Goal: Task Accomplishment & Management: Manage account settings

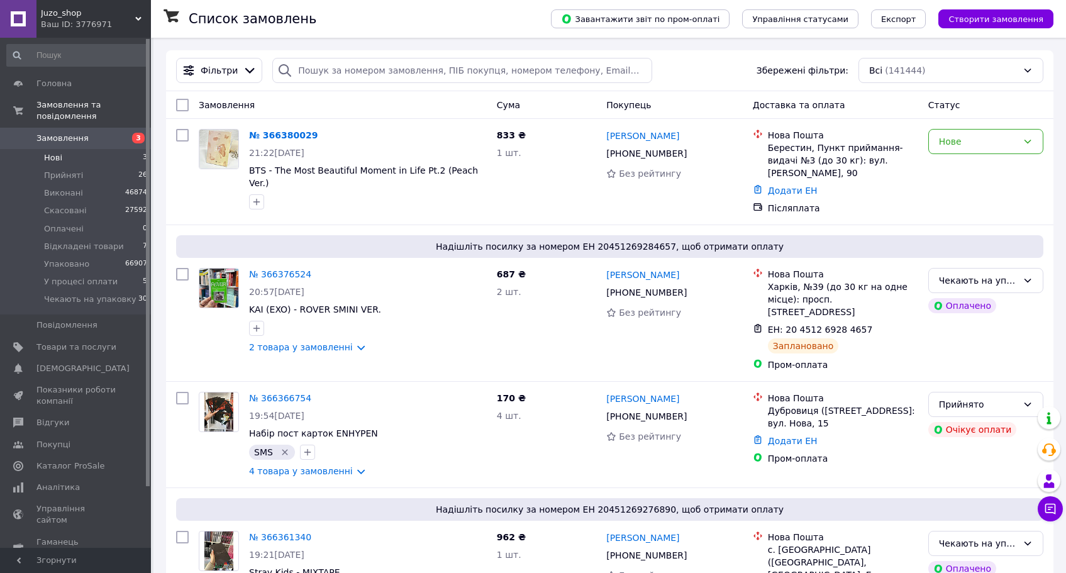
click at [89, 163] on li "Нові 3" at bounding box center [77, 158] width 155 height 18
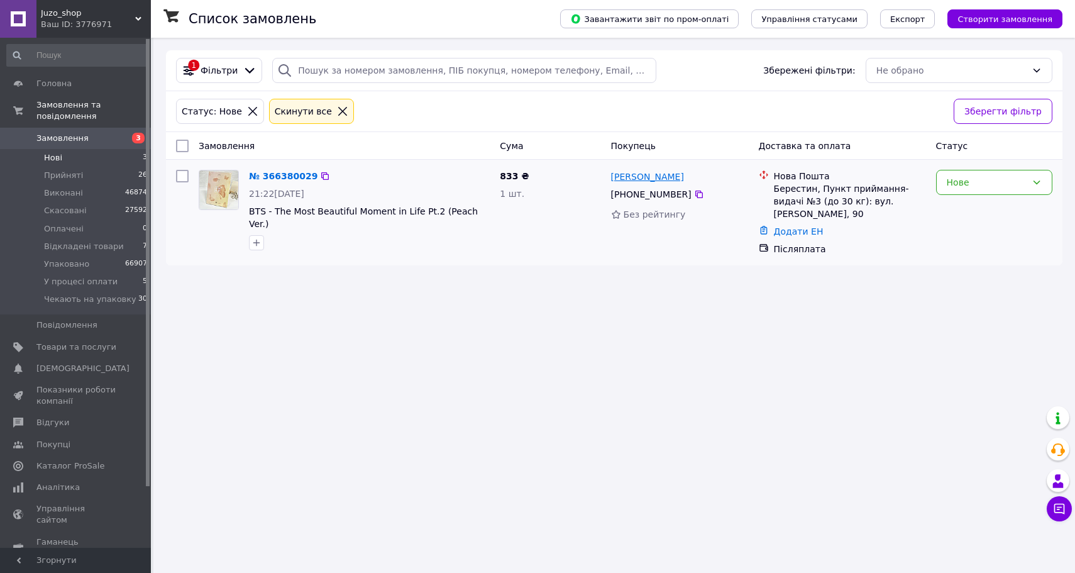
click at [630, 180] on link "[PERSON_NAME]" at bounding box center [647, 176] width 73 height 13
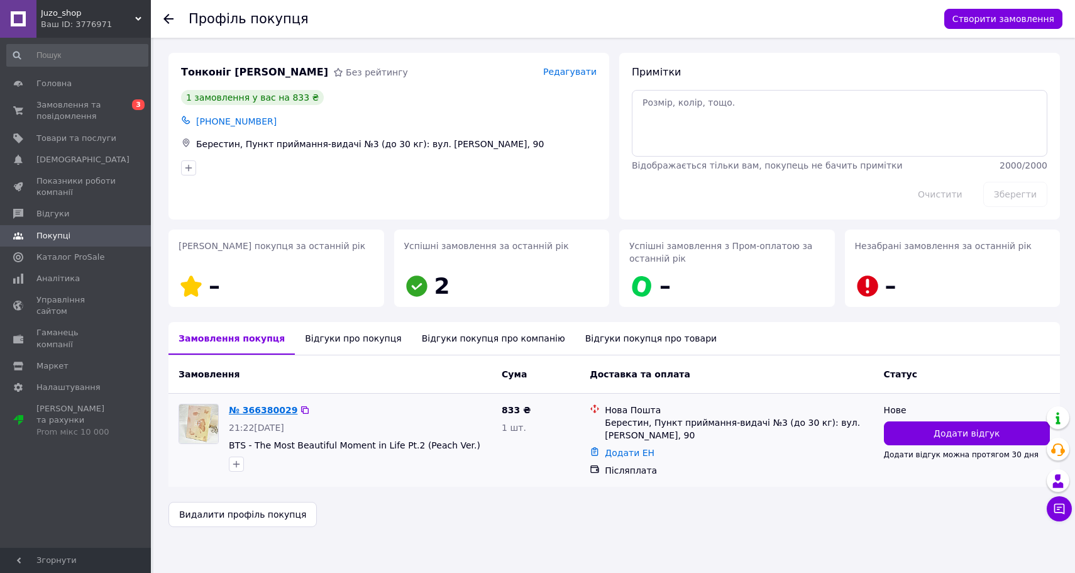
click at [282, 408] on link "№ 366380029" at bounding box center [263, 410] width 69 height 10
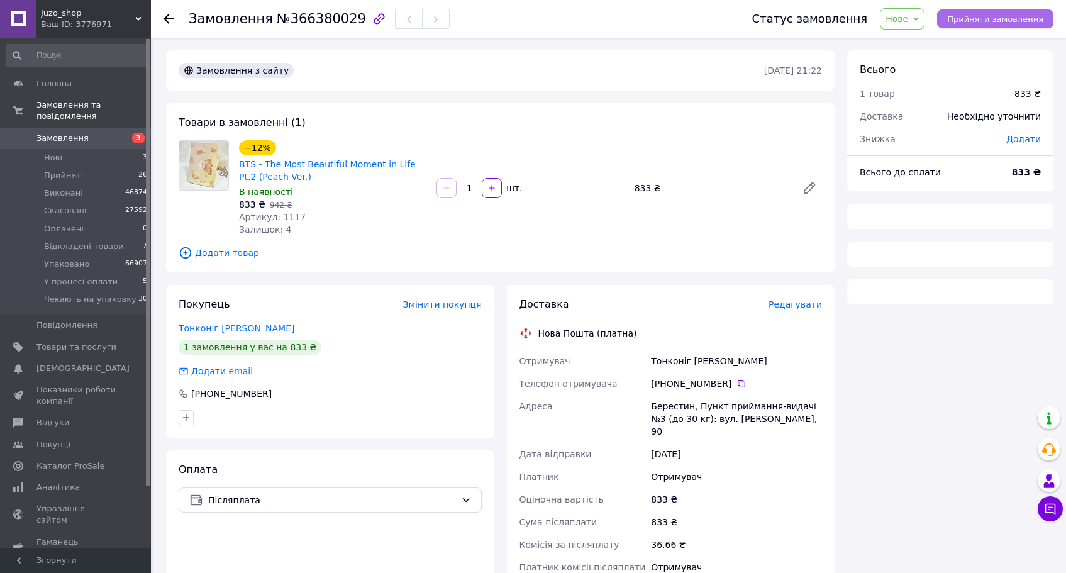
click at [1014, 25] on button "Прийняти замовлення" at bounding box center [995, 18] width 116 height 19
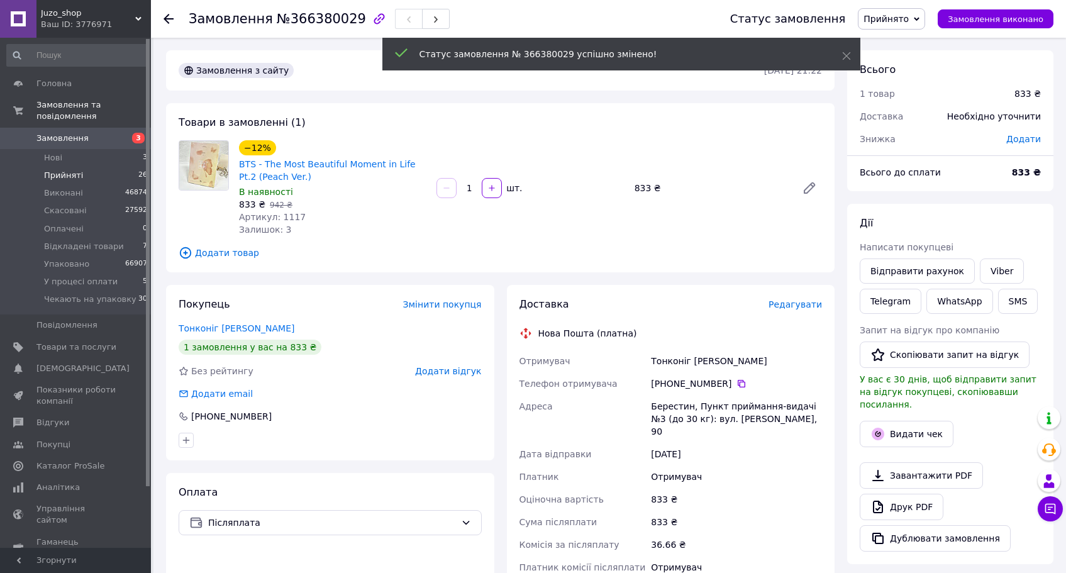
click at [75, 174] on span "Прийняті" at bounding box center [63, 175] width 39 height 11
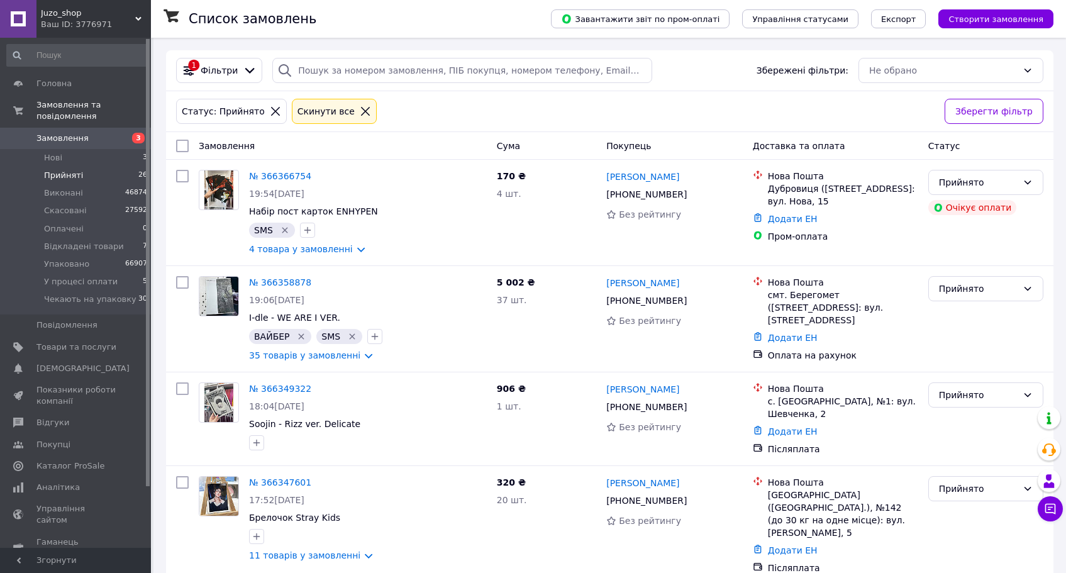
click at [62, 133] on span "Замовлення" at bounding box center [62, 138] width 52 height 11
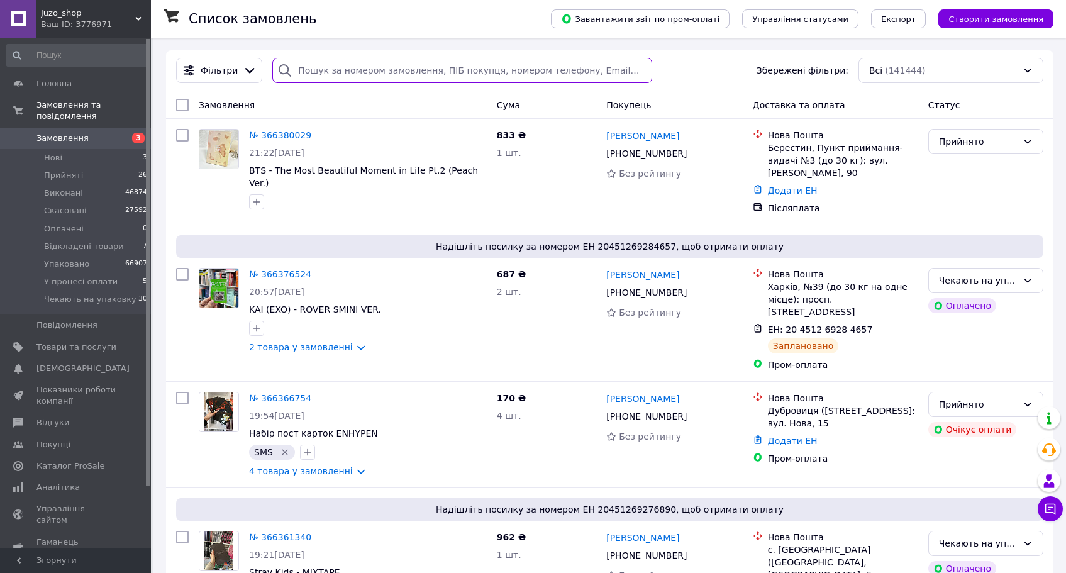
paste input "[PHONE_NUMBER]"
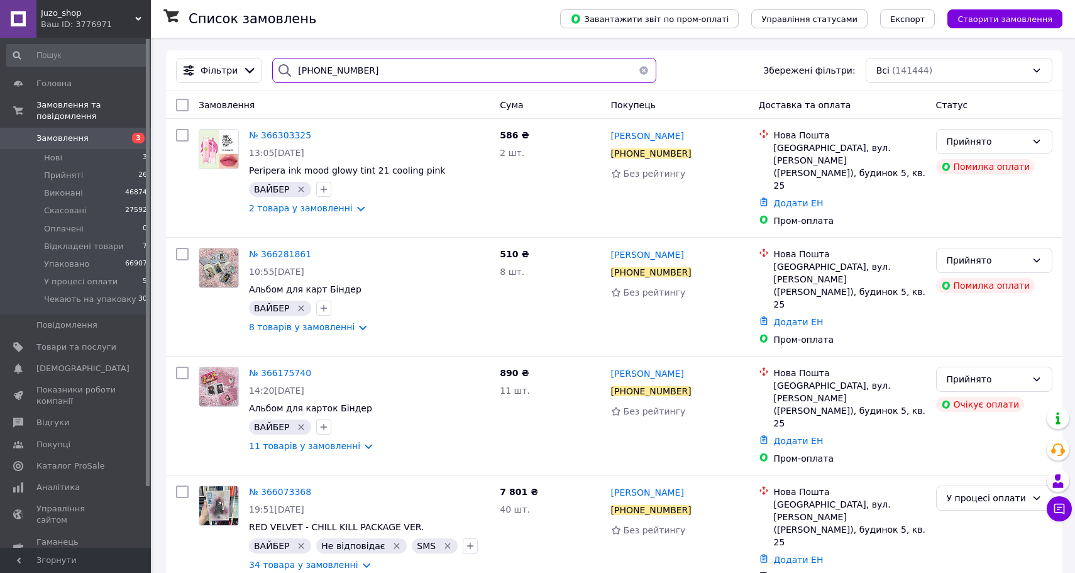
type input "[PHONE_NUMBER]"
click at [987, 491] on div "У процесі оплати" at bounding box center [987, 498] width 80 height 14
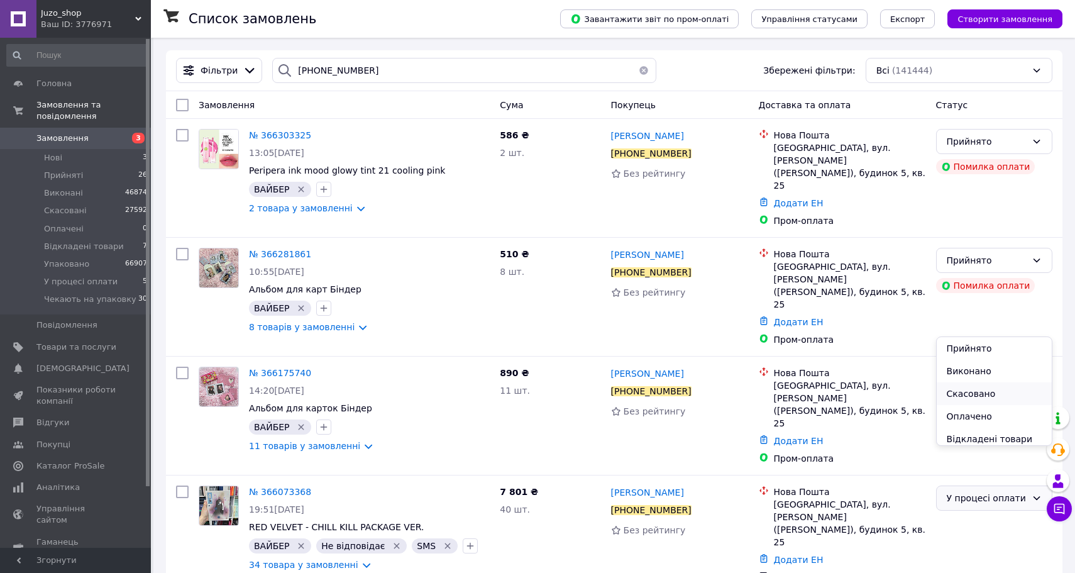
click at [980, 394] on li "Скасовано" at bounding box center [994, 393] width 115 height 23
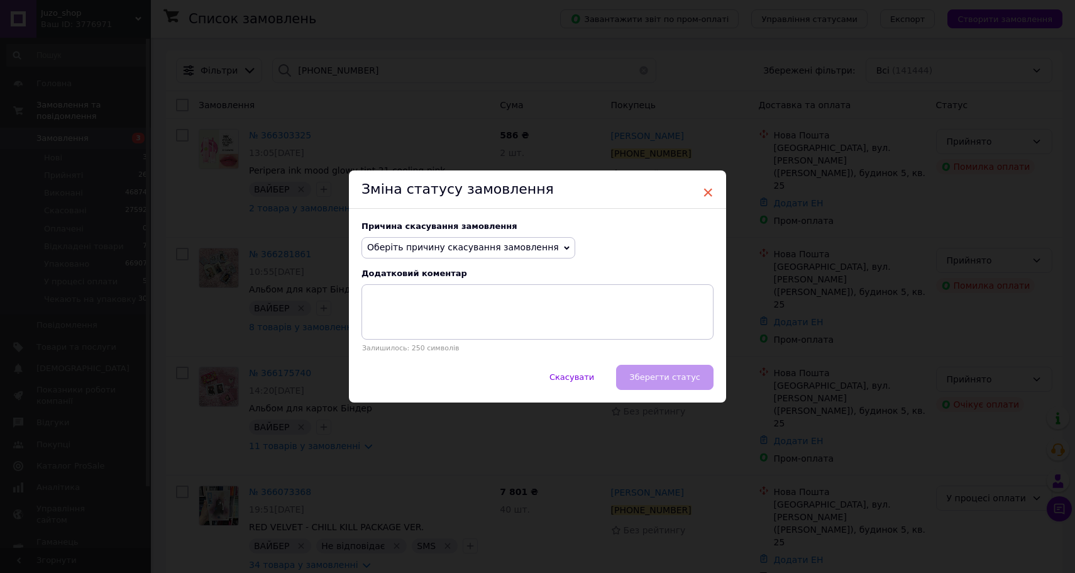
click at [702, 191] on span "×" at bounding box center [707, 192] width 11 height 21
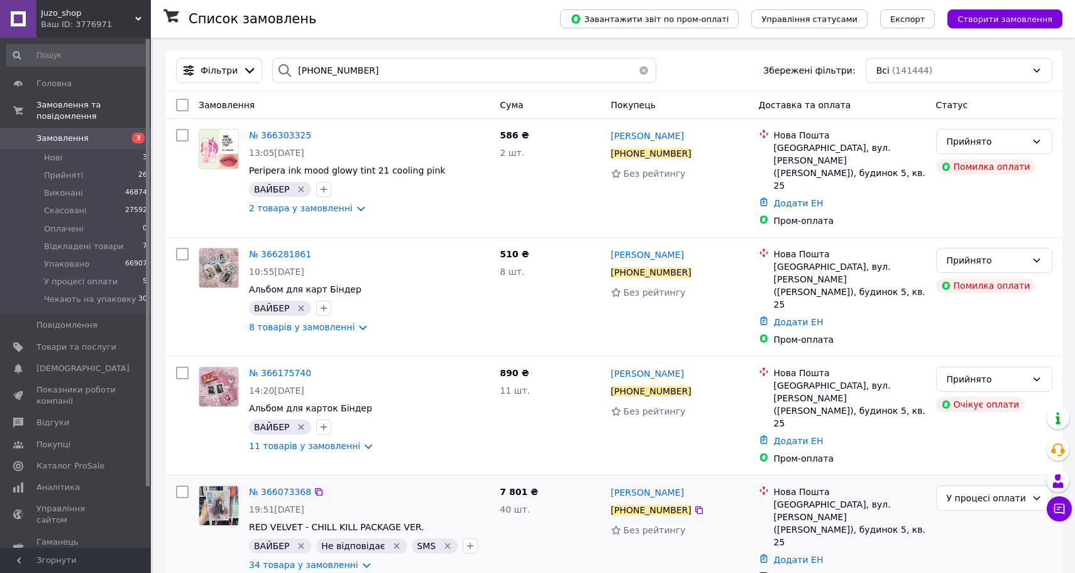
click at [187, 485] on input "checkbox" at bounding box center [182, 491] width 13 height 13
checkbox input "true"
click at [184, 367] on input "checkbox" at bounding box center [182, 373] width 13 height 13
checkbox input "true"
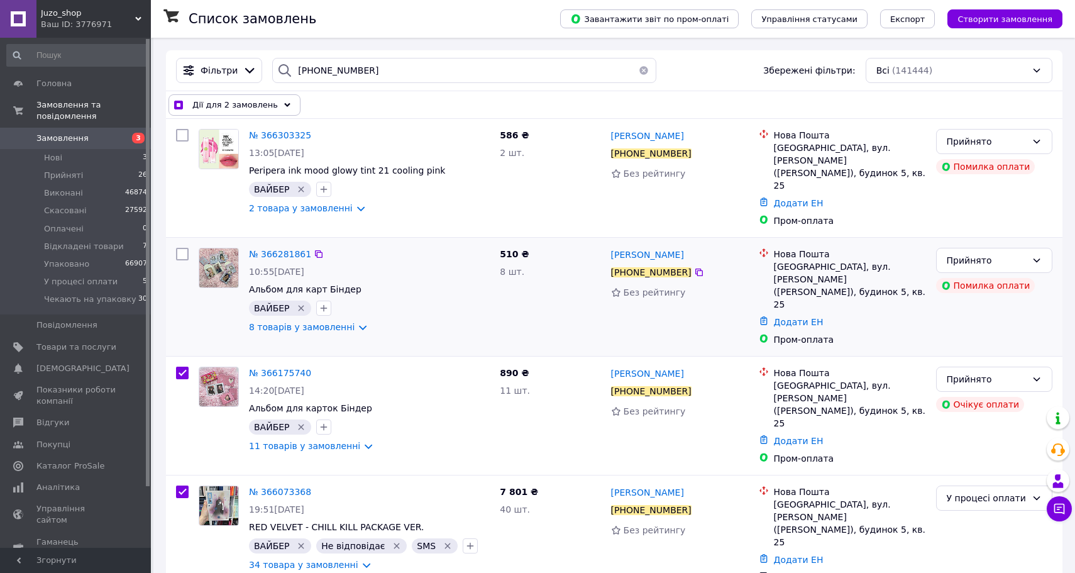
click at [184, 248] on input "checkbox" at bounding box center [182, 254] width 13 height 13
checkbox input "true"
click at [184, 141] on input "checkbox" at bounding box center [182, 135] width 13 height 13
click at [260, 106] on span "Дії для 4 замовлень" at bounding box center [235, 105] width 86 height 13
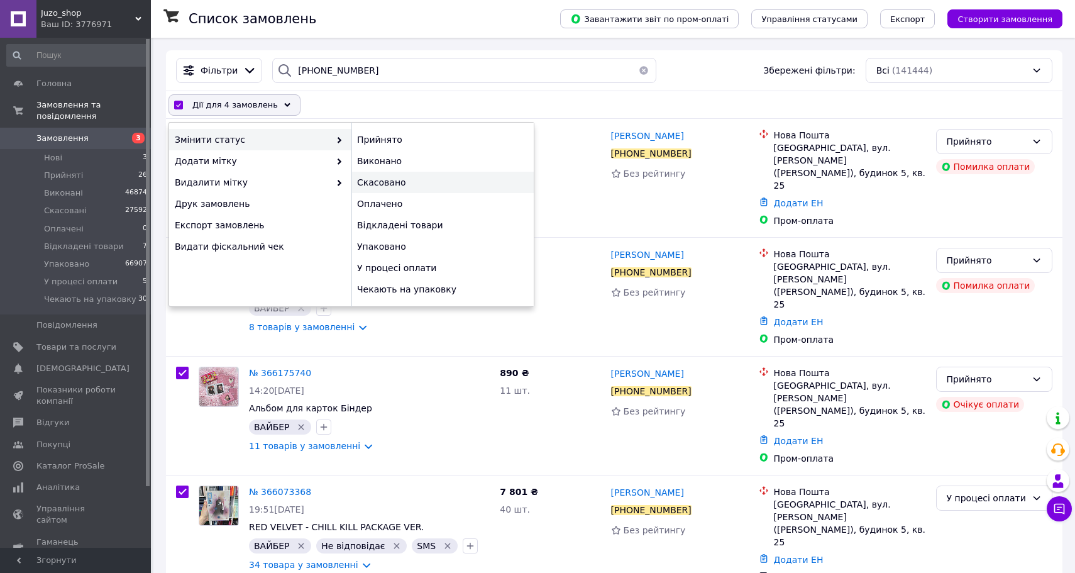
click at [429, 185] on div "Скасовано" at bounding box center [443, 182] width 182 height 21
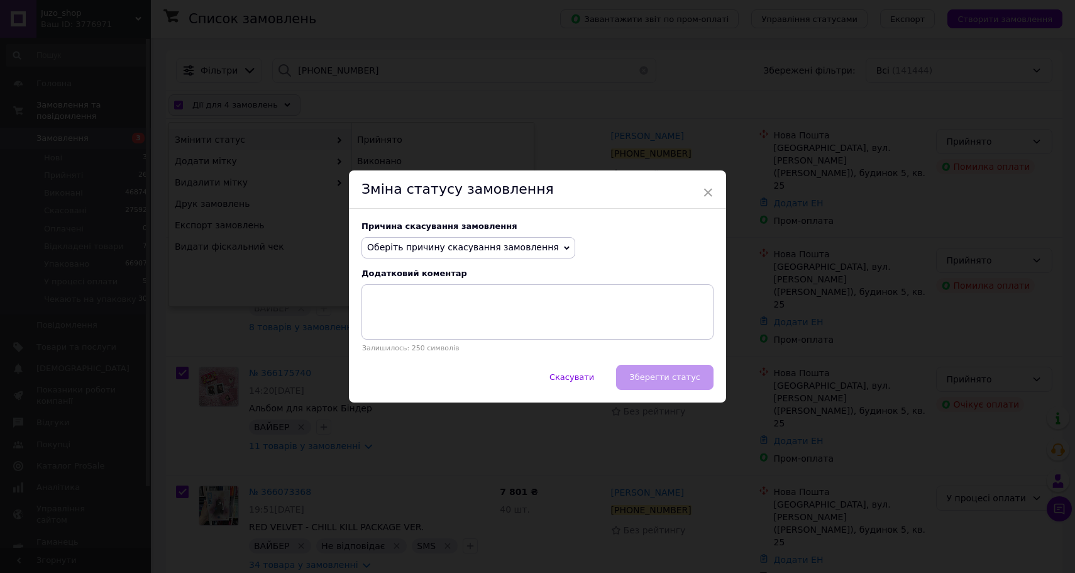
click at [476, 245] on span "Оберіть причину скасування замовлення" at bounding box center [463, 247] width 192 height 10
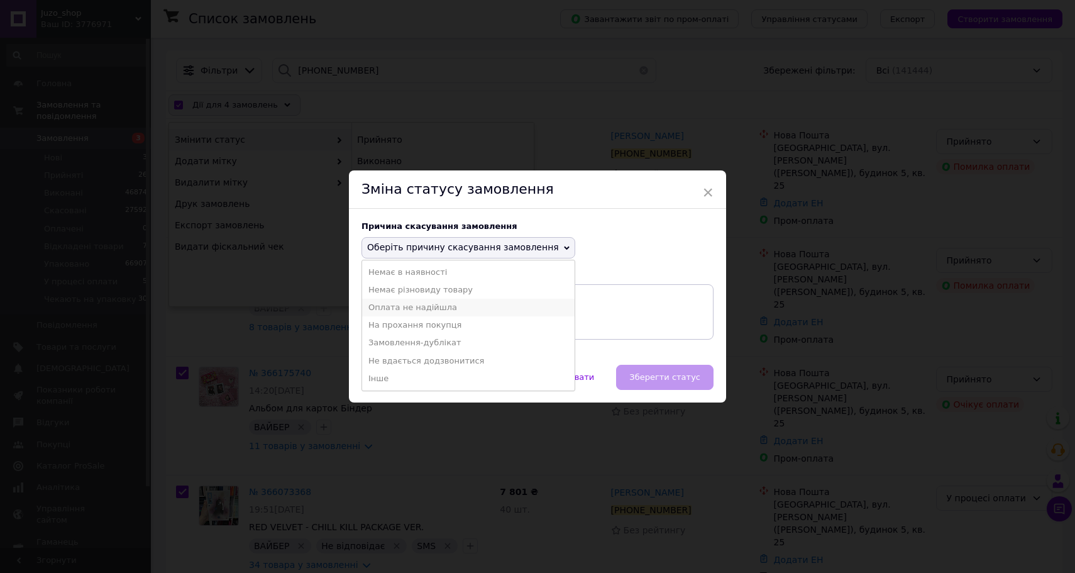
click at [443, 309] on li "Оплата не надійшла" at bounding box center [468, 308] width 213 height 18
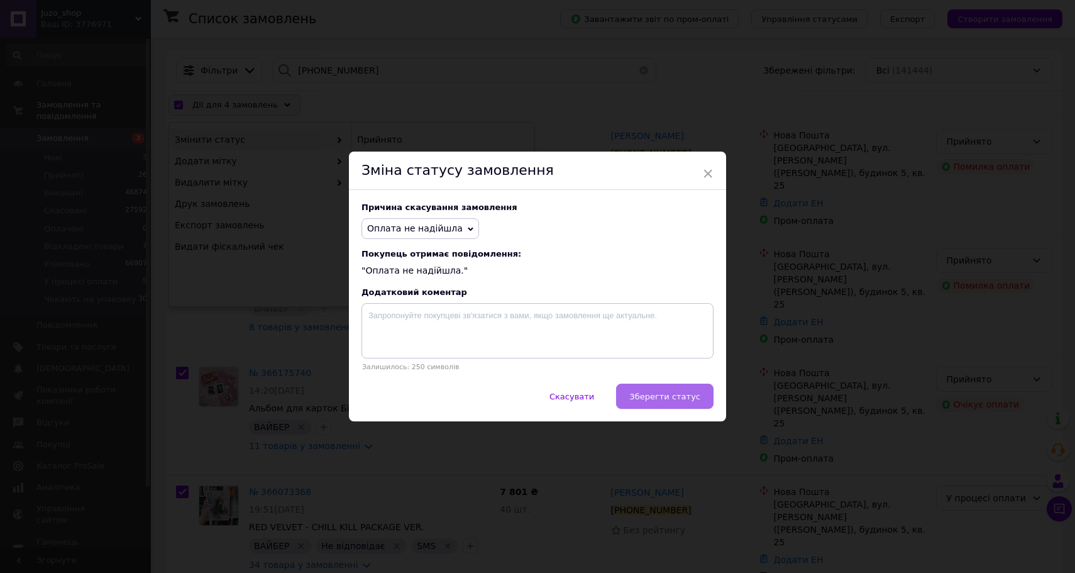
click at [658, 386] on button "Зберегти статус" at bounding box center [664, 396] width 97 height 25
checkbox input "false"
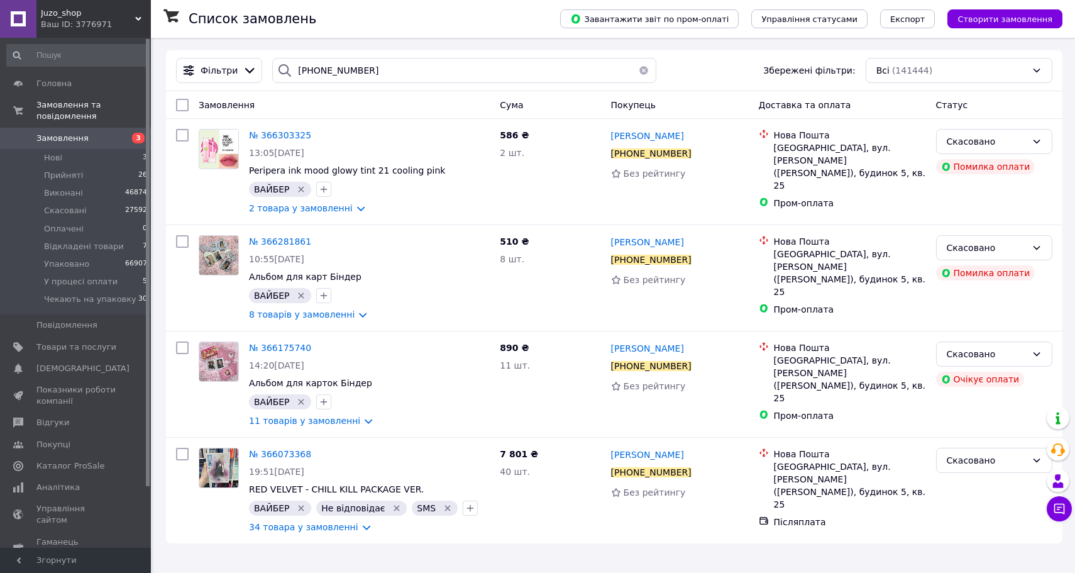
click at [67, 141] on span "Замовлення" at bounding box center [62, 138] width 52 height 11
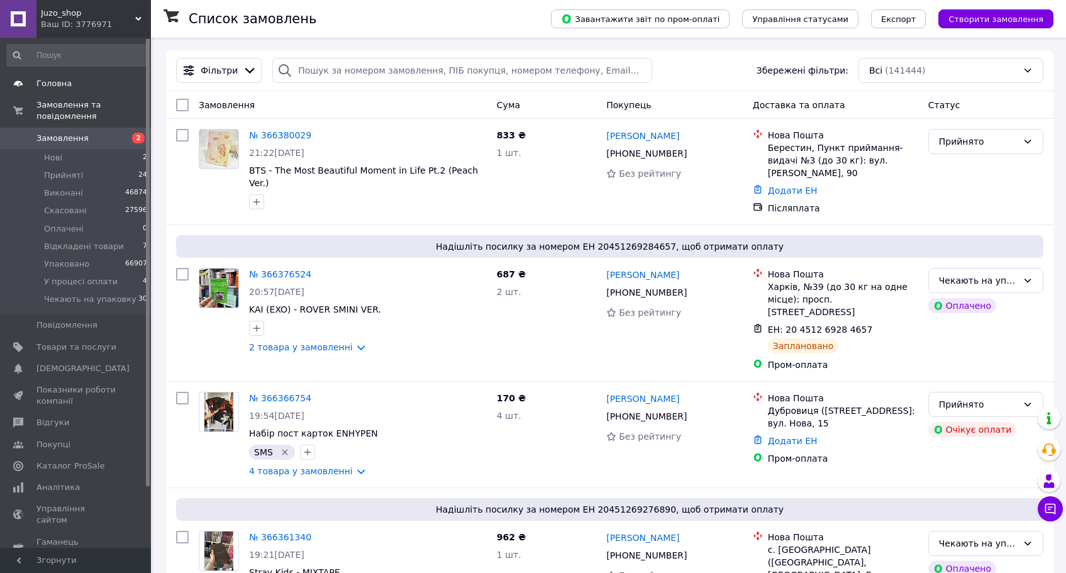
click at [77, 84] on span "Головна" at bounding box center [76, 83] width 80 height 11
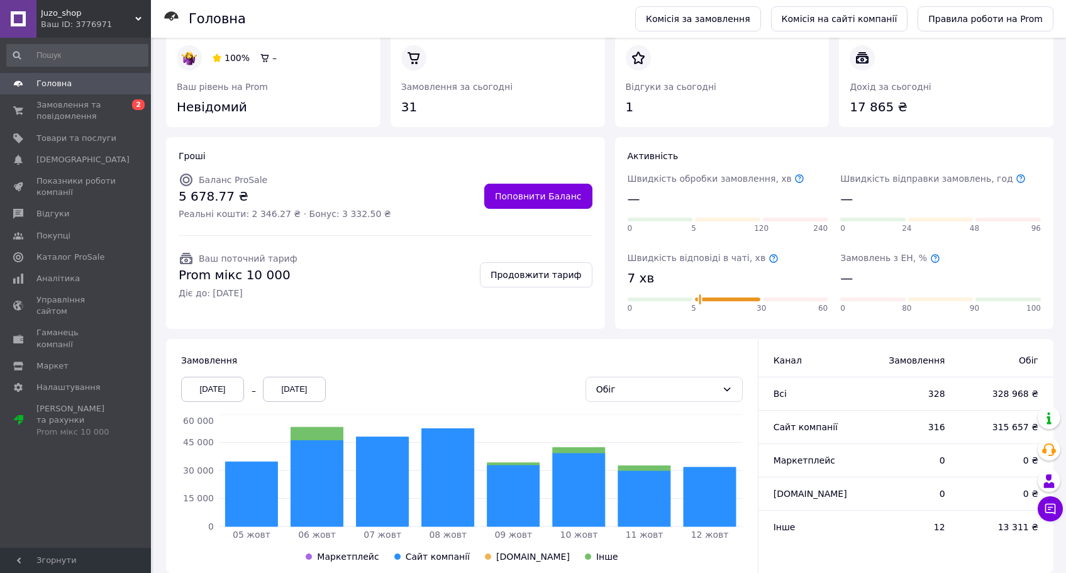
scroll to position [191, 0]
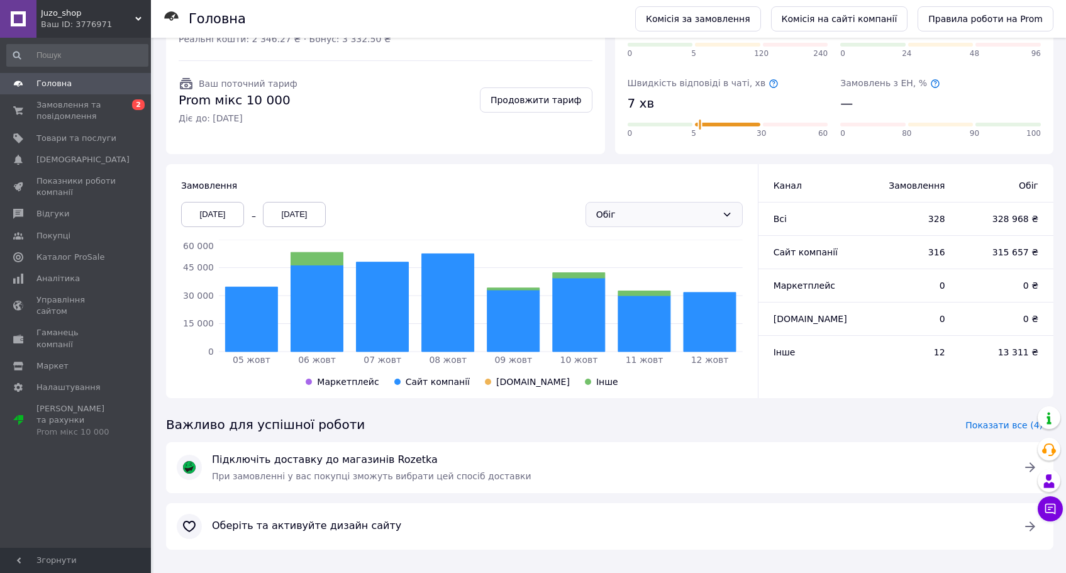
click at [668, 213] on div "Обіг" at bounding box center [656, 215] width 121 height 14
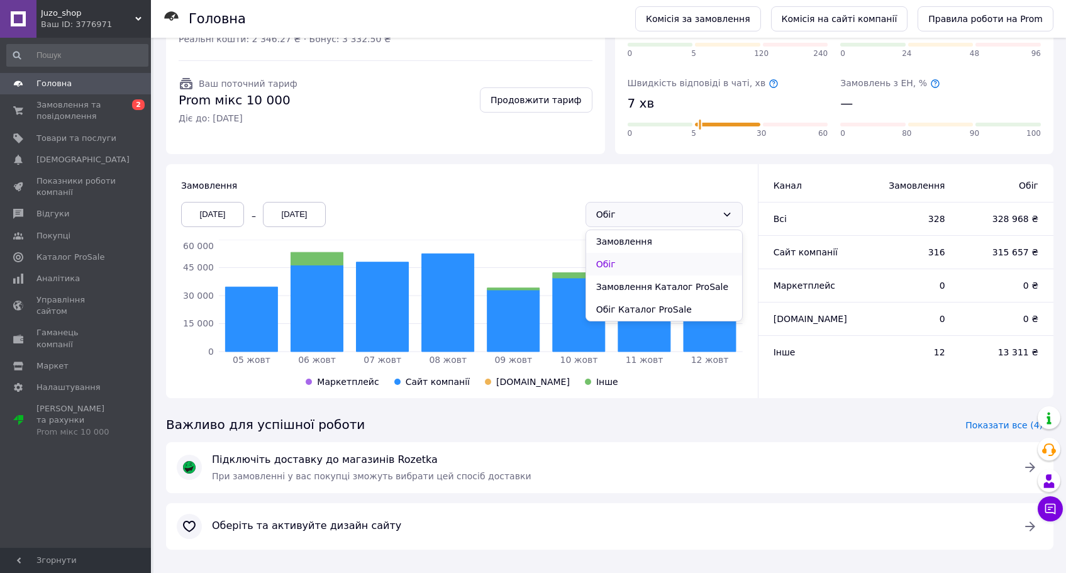
click at [657, 254] on li "Обіг" at bounding box center [664, 264] width 156 height 23
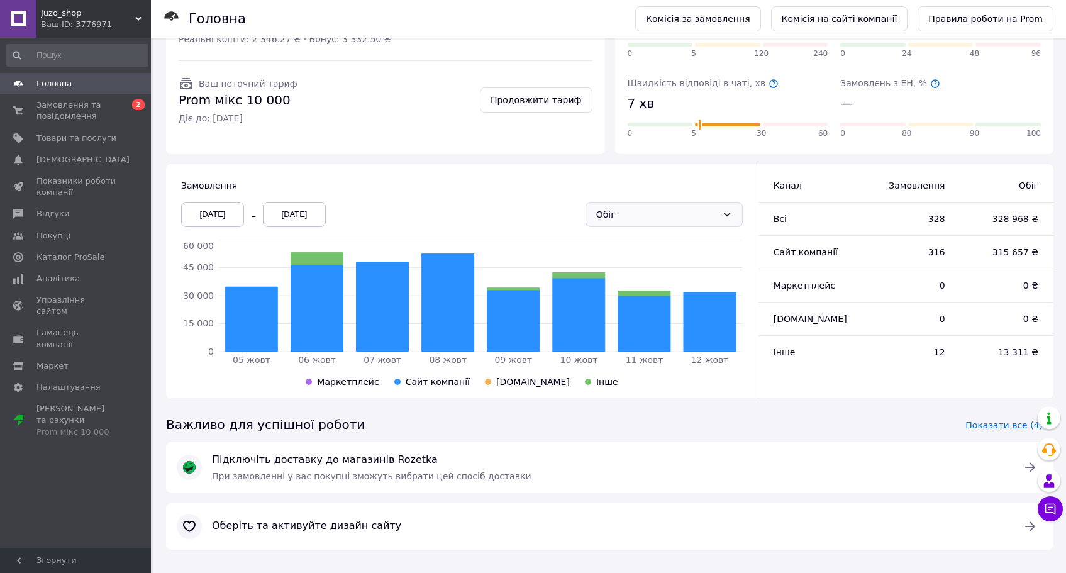
click at [628, 216] on div "Обіг" at bounding box center [656, 215] width 121 height 14
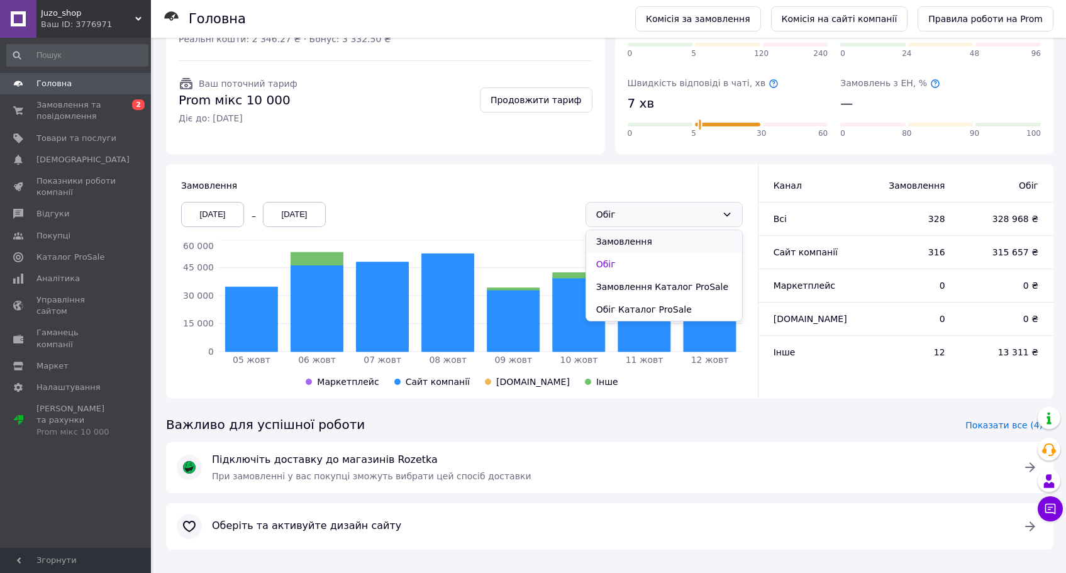
click at [636, 245] on li "Замовлення" at bounding box center [664, 241] width 156 height 23
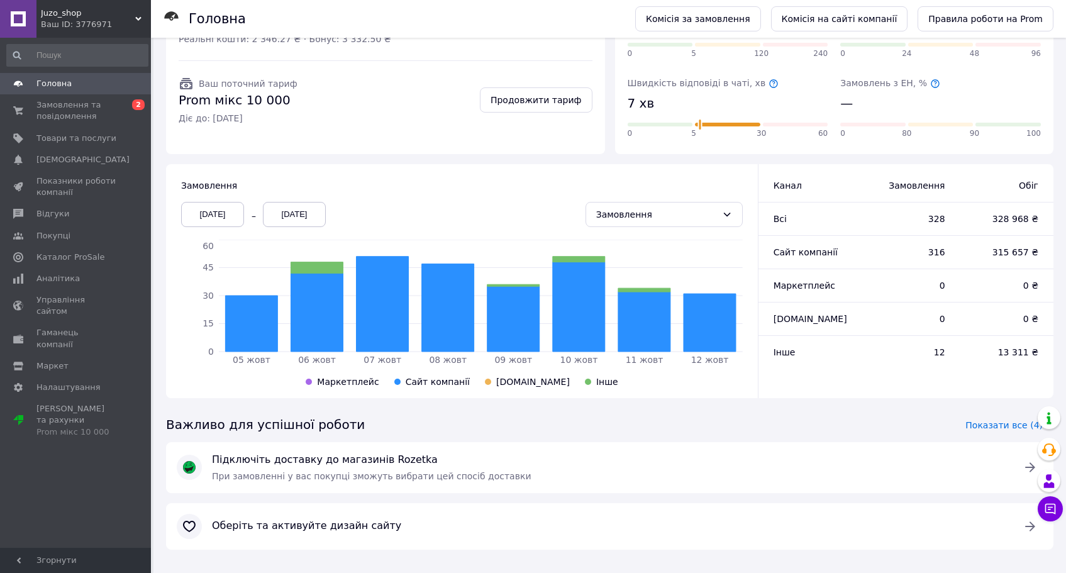
click at [206, 216] on div "05.10.2025" at bounding box center [212, 214] width 63 height 25
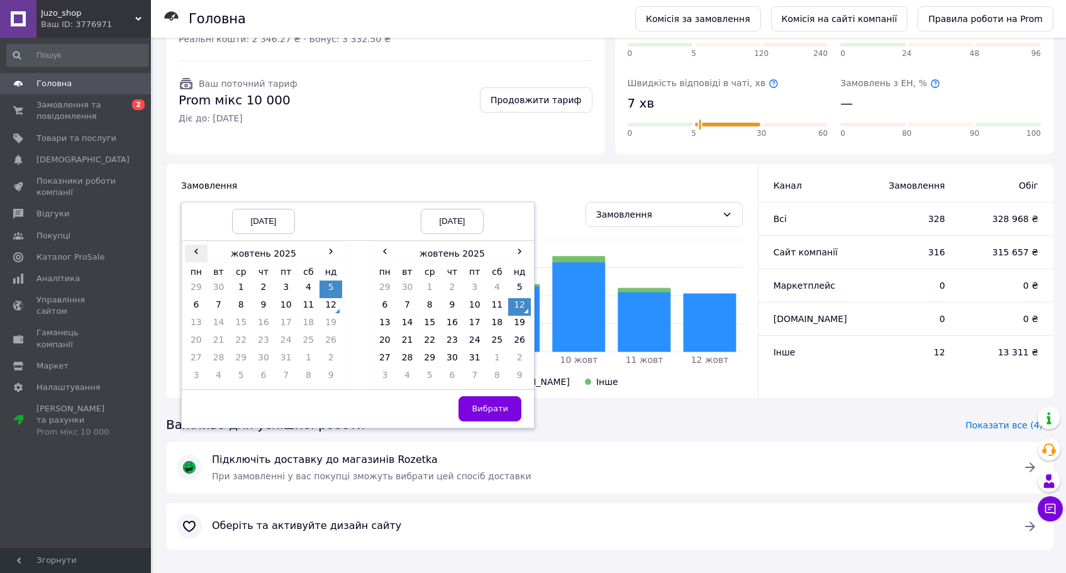
click at [202, 253] on span "‹" at bounding box center [196, 251] width 23 height 13
click at [199, 300] on td "1" at bounding box center [196, 307] width 23 height 18
click at [411, 287] on td "30" at bounding box center [407, 289] width 23 height 18
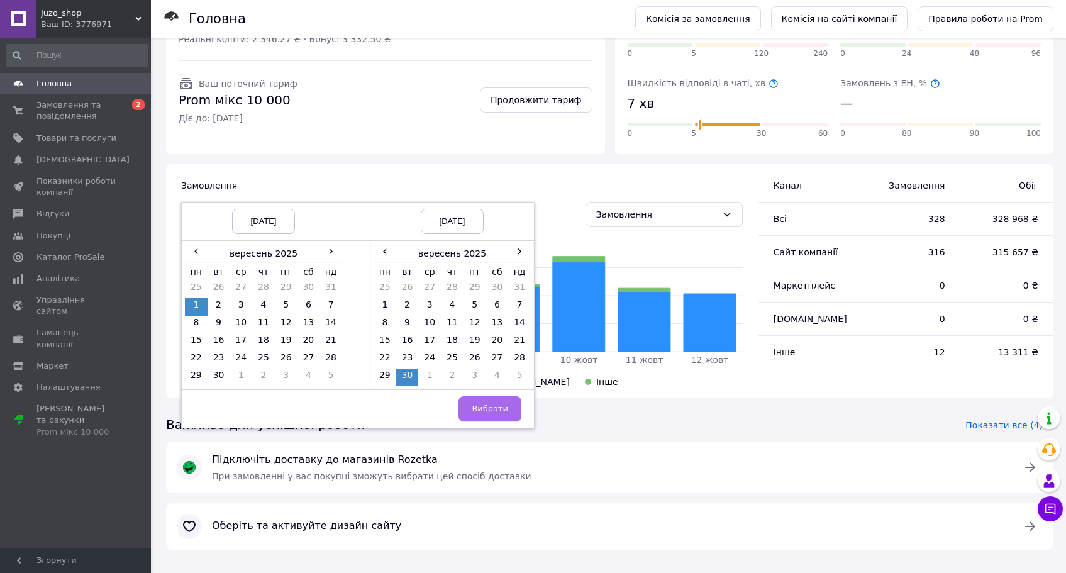
click at [501, 408] on span "Вибрати" at bounding box center [490, 408] width 36 height 9
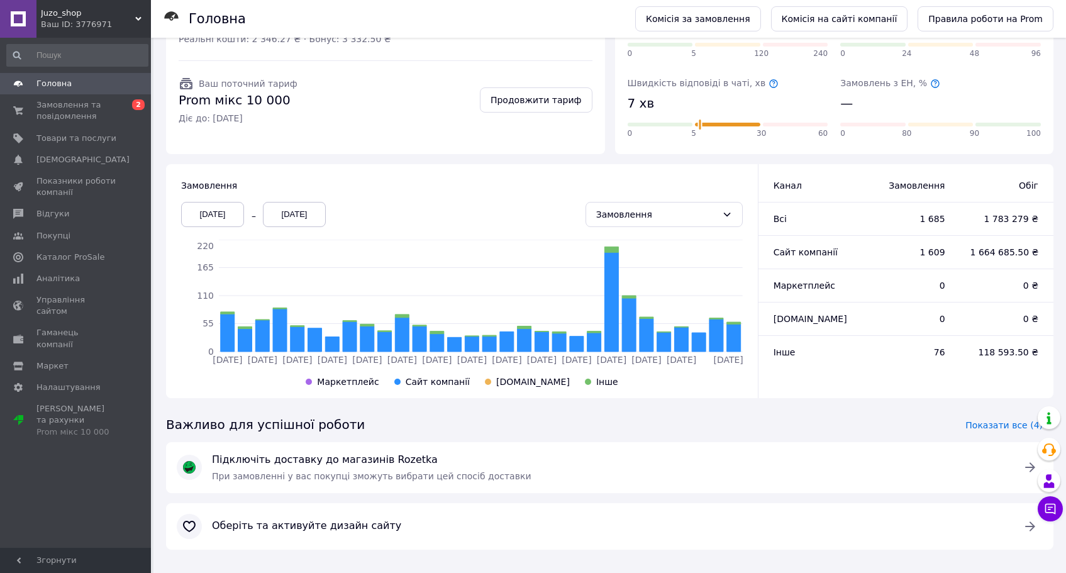
click at [450, 200] on div "01.09.2025 30.09.2025 Замовлення" at bounding box center [462, 214] width 572 height 35
